Goal: Task Accomplishment & Management: Use online tool/utility

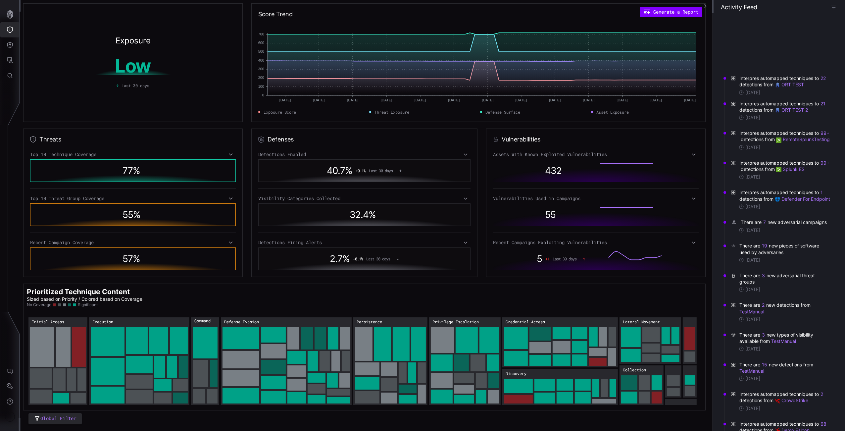
click at [12, 26] on button "Threat Exposure" at bounding box center [9, 29] width 19 height 15
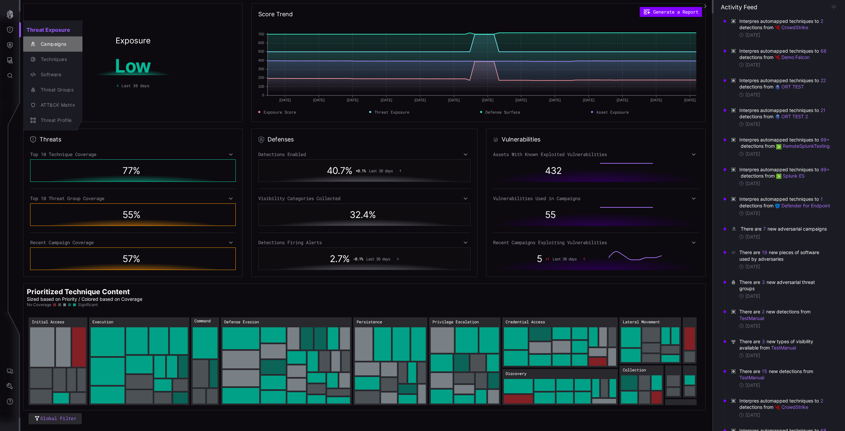
click at [49, 42] on div "Campaigns" at bounding box center [56, 44] width 38 height 8
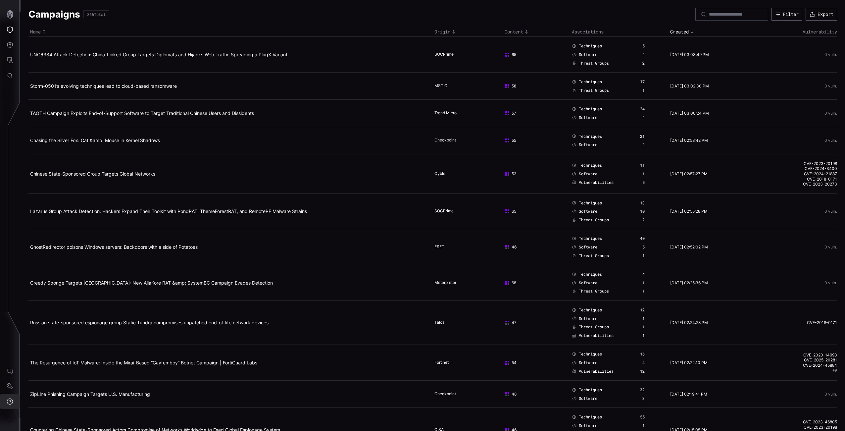
click at [10, 386] on icon "Settings" at bounding box center [10, 386] width 7 height 7
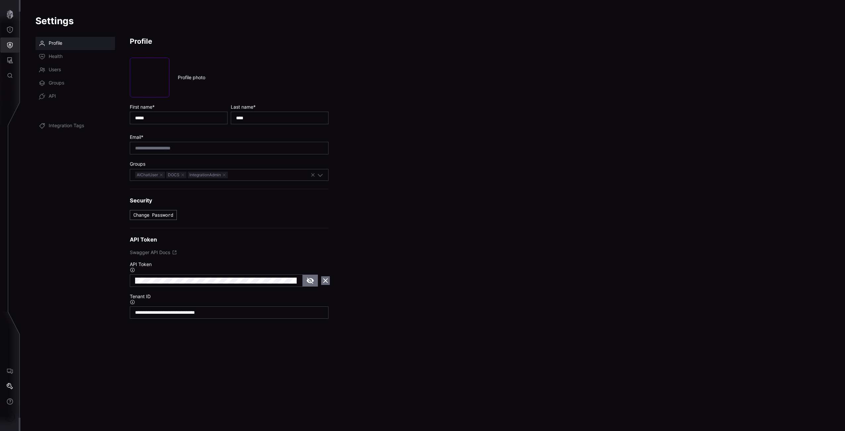
click at [13, 43] on icon "Defense Surface" at bounding box center [10, 45] width 7 height 7
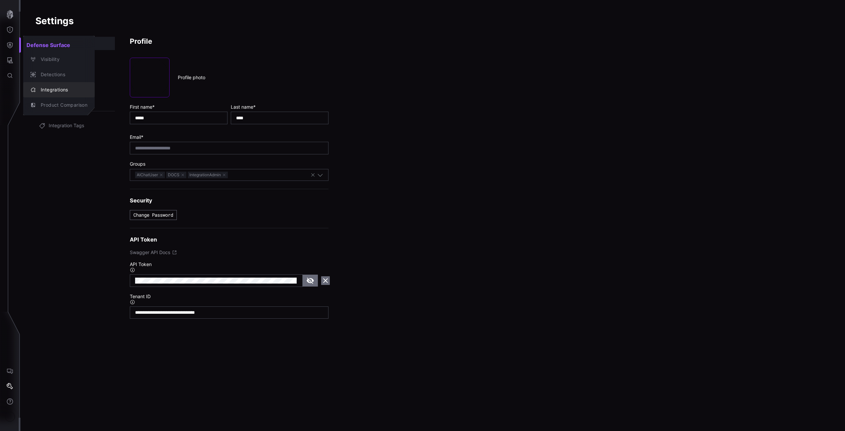
click at [58, 86] on div "Integrations" at bounding box center [62, 90] width 50 height 8
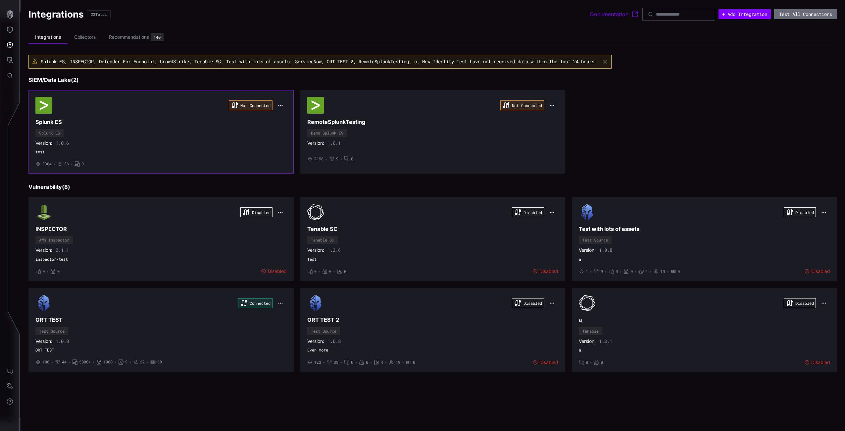
click at [106, 138] on div "Not Connected Splunk ES Splunk ES Version: 1.0.6 test • 3364 • 36 • 0" at bounding box center [160, 132] width 251 height 70
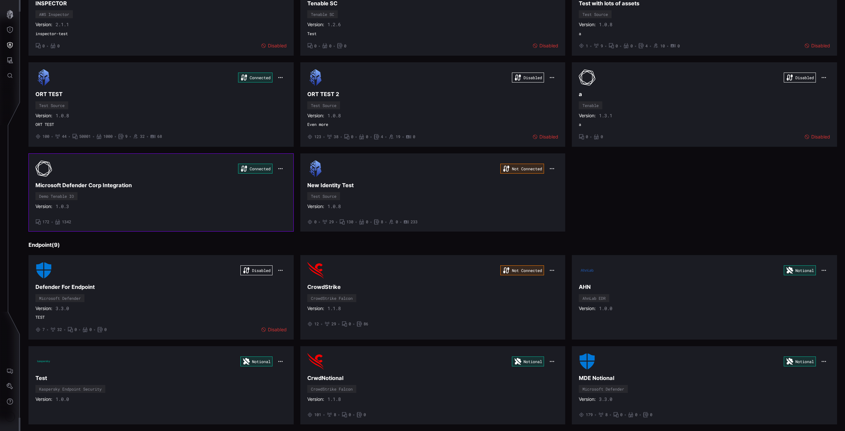
scroll to position [219, 0]
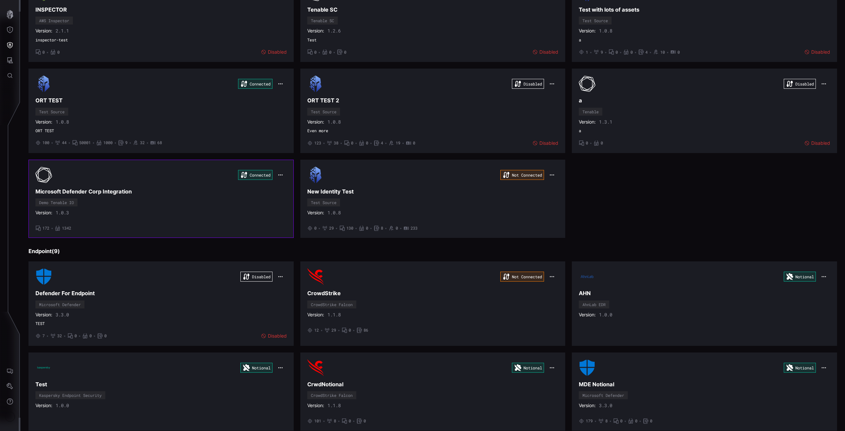
click at [197, 207] on div "Connected Microsoft Defender Corp Integration Demo Tenable IO Version: 1.0.3 • …" at bounding box center [160, 199] width 251 height 64
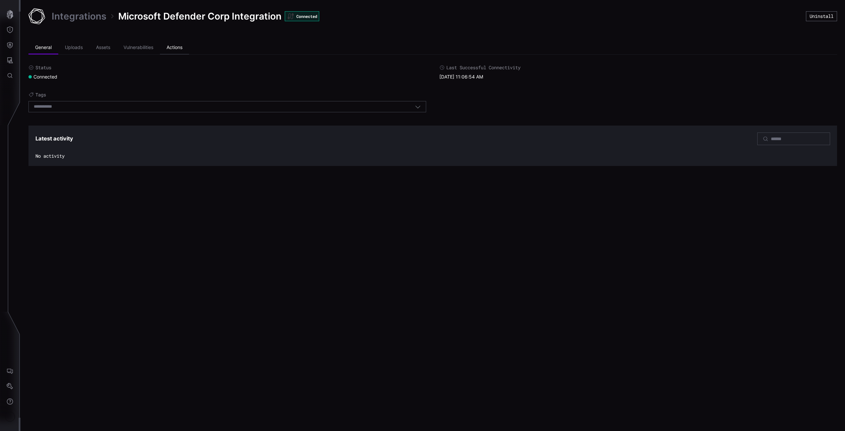
click at [174, 47] on li "Actions" at bounding box center [174, 47] width 29 height 13
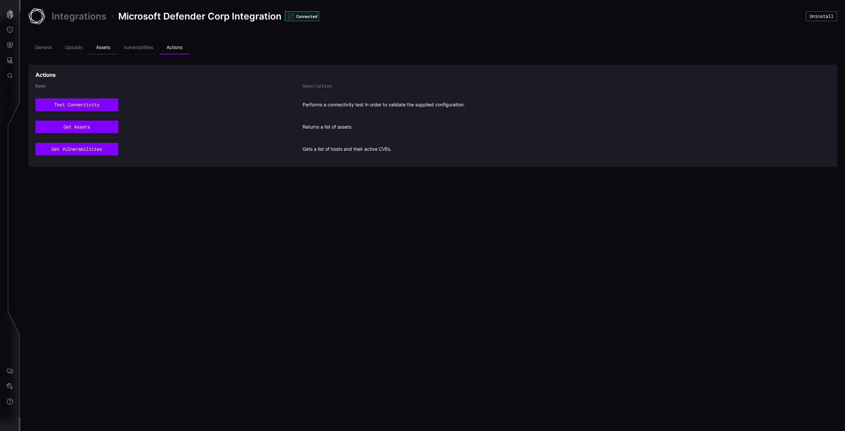
click at [90, 48] on ul "General Uploads Assets Vulnerabilities Actions" at bounding box center [432, 48] width 809 height 14
click at [87, 48] on li "Uploads" at bounding box center [73, 47] width 31 height 13
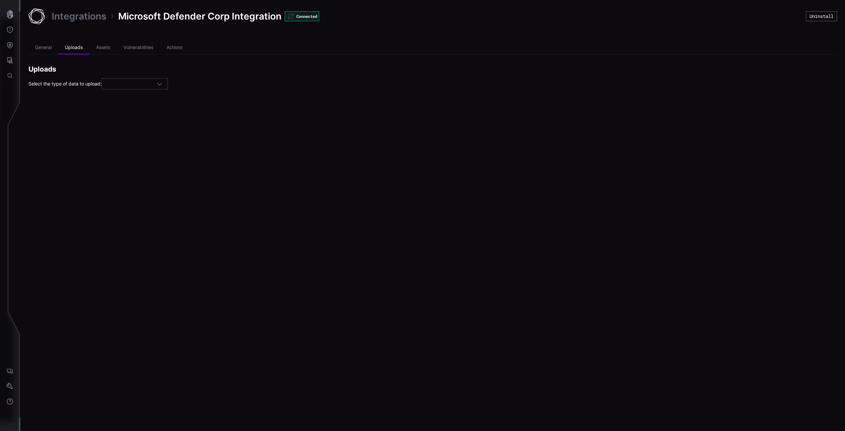
click at [65, 8] on div "Integrations Microsoft Defender Corp Integration Connected" at bounding box center [417, 16] width 778 height 17
click at [67, 16] on link "Integrations" at bounding box center [79, 16] width 55 height 12
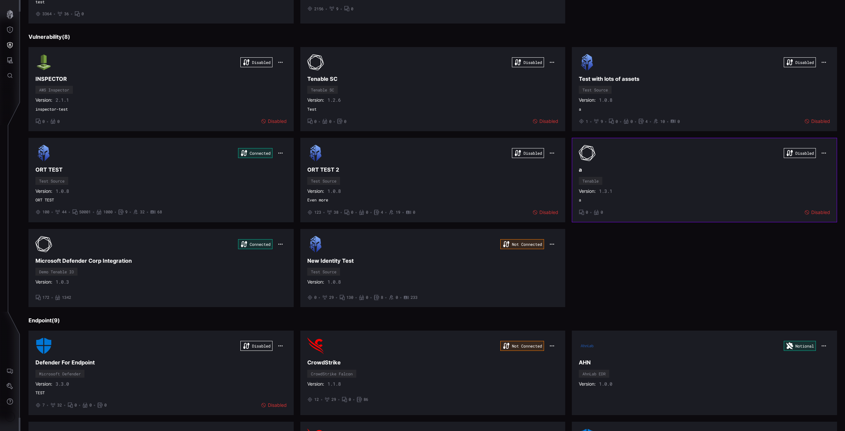
scroll to position [236, 0]
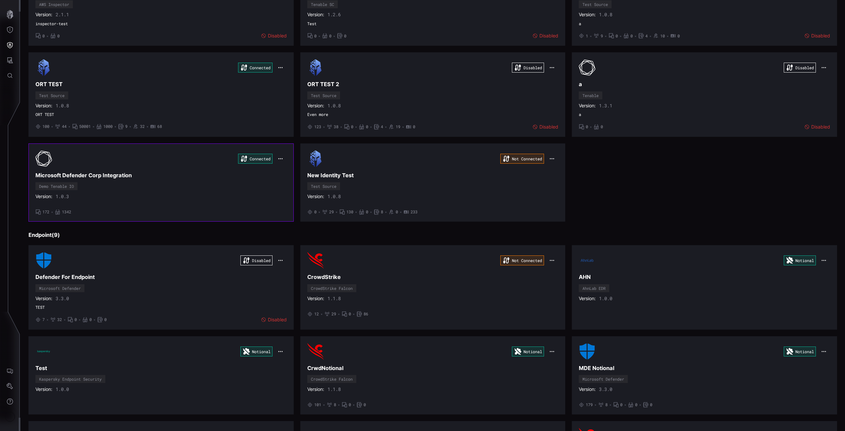
click at [203, 188] on div "Connected Microsoft Defender Corp Integration Demo Tenable IO Version: 1.0.3 • …" at bounding box center [160, 182] width 251 height 64
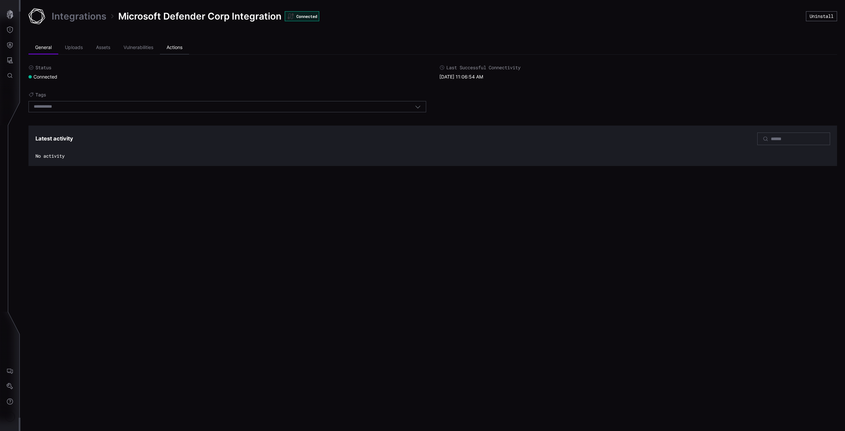
click at [168, 48] on li "Actions" at bounding box center [174, 47] width 29 height 13
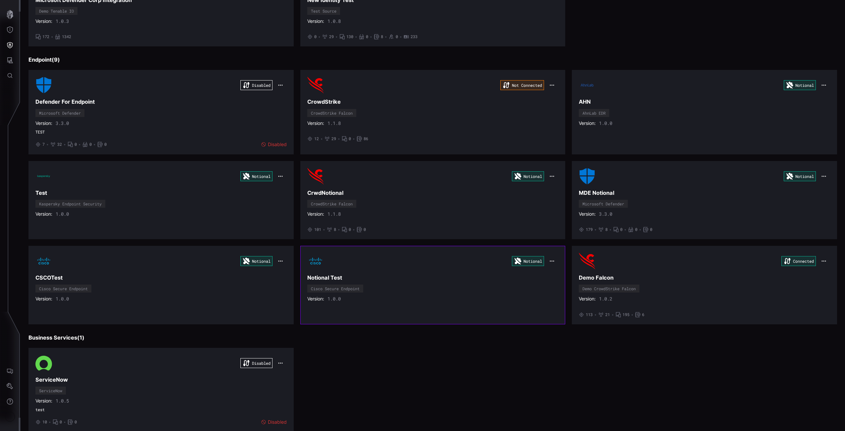
scroll to position [396, 0]
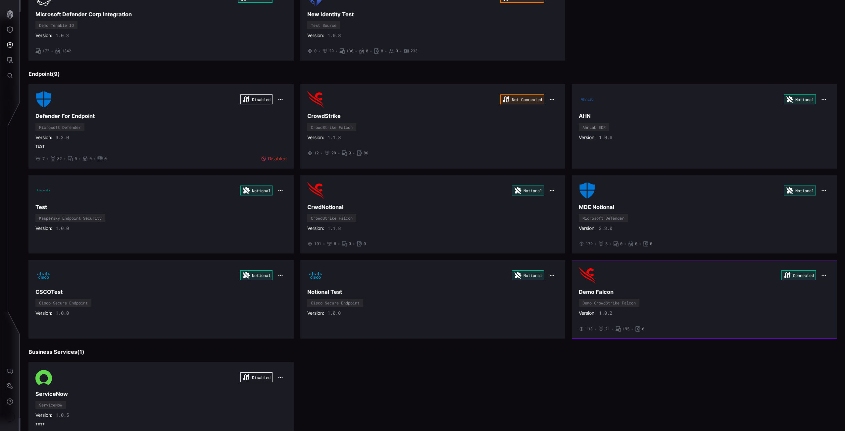
click at [646, 283] on div "Connected" at bounding box center [704, 275] width 251 height 17
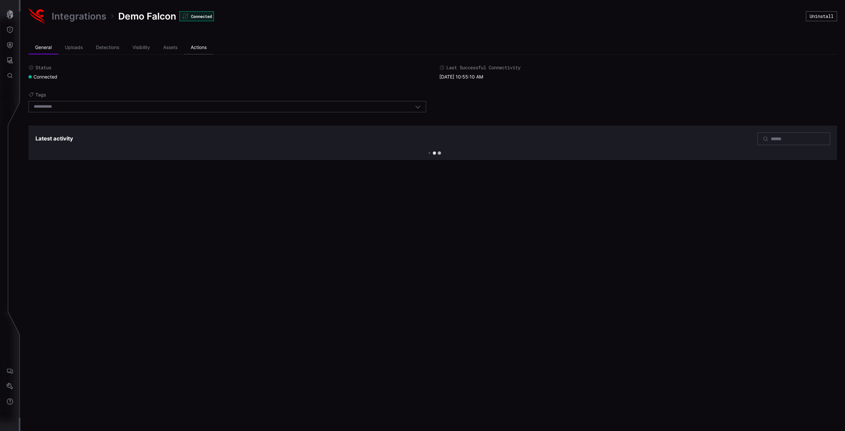
click at [195, 47] on li "Actions" at bounding box center [198, 47] width 29 height 13
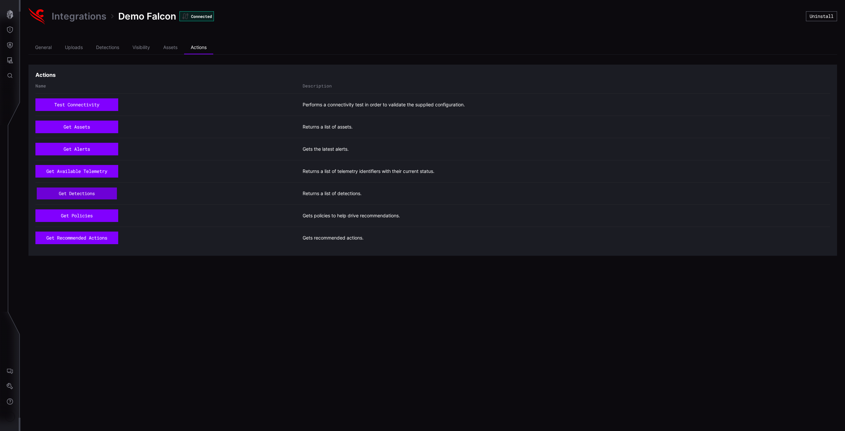
click at [93, 192] on button "get detections" at bounding box center [77, 193] width 80 height 12
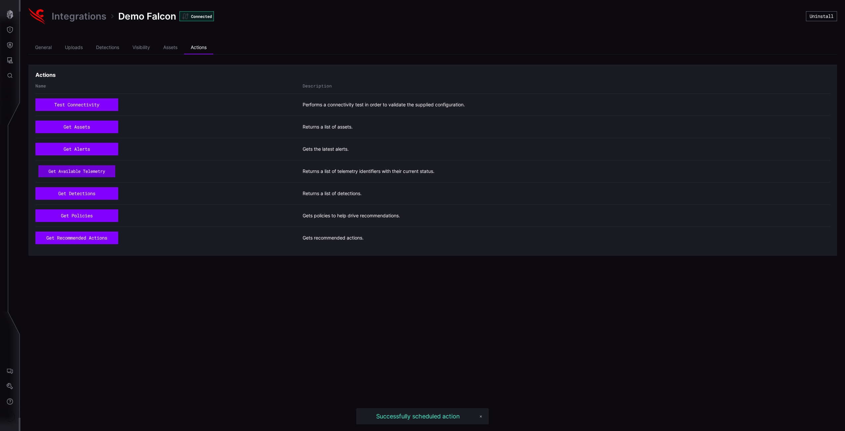
click at [93, 172] on button "get available telemetry" at bounding box center [76, 172] width 77 height 12
click at [12, 13] on icon "button" at bounding box center [10, 14] width 7 height 9
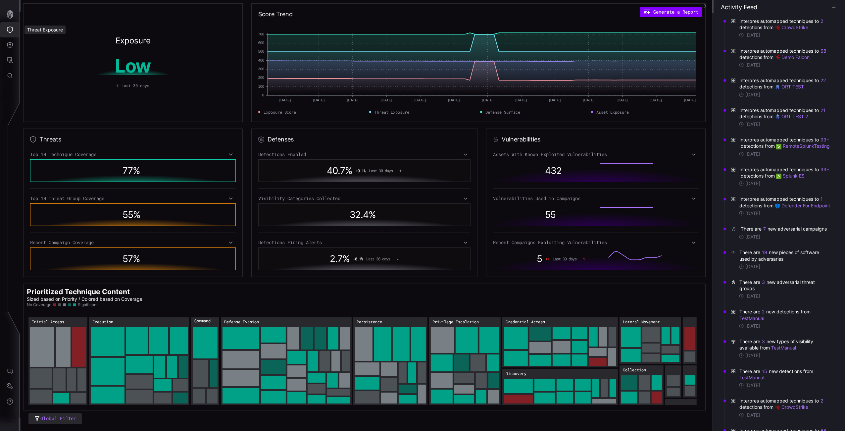
click at [12, 24] on button "Threat Exposure" at bounding box center [9, 29] width 19 height 15
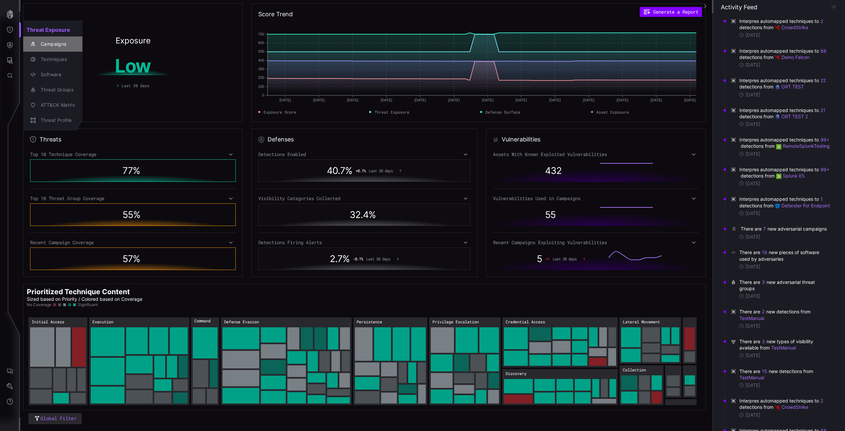
click at [49, 46] on div "Campaigns" at bounding box center [56, 44] width 38 height 8
